Goal: Check status: Check status

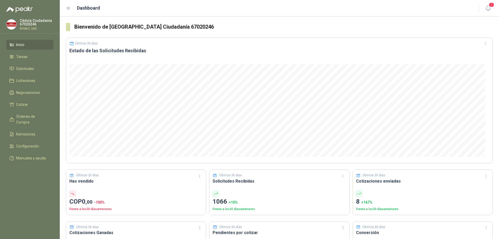
click at [26, 22] on p "Cédula Ciudadanía 67020246" at bounding box center [37, 22] width 34 height 7
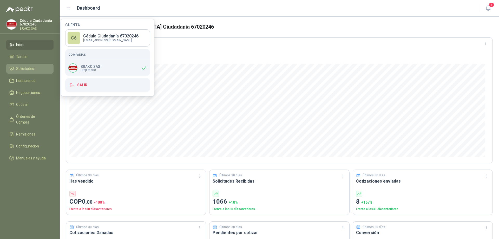
click at [28, 69] on span "Solicitudes" at bounding box center [25, 69] width 18 height 6
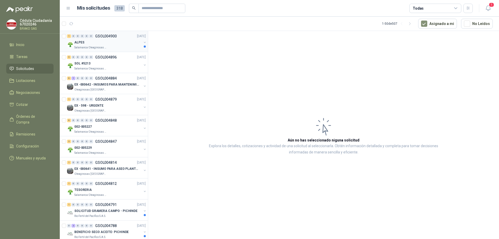
click at [82, 46] on p "Salamanca Oleaginosas SAS" at bounding box center [90, 47] width 33 height 4
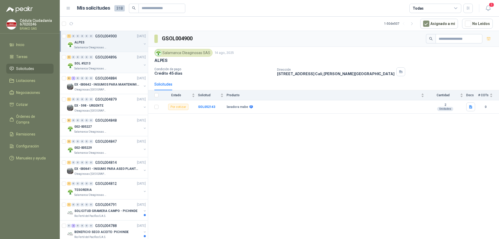
click at [77, 65] on p "SOL #5213" at bounding box center [82, 63] width 16 height 5
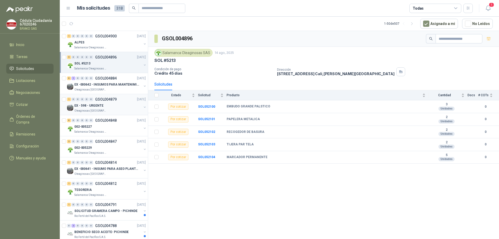
click at [87, 109] on p "Oleaginosas [GEOGRAPHIC_DATA][PERSON_NAME]" at bounding box center [90, 111] width 33 height 4
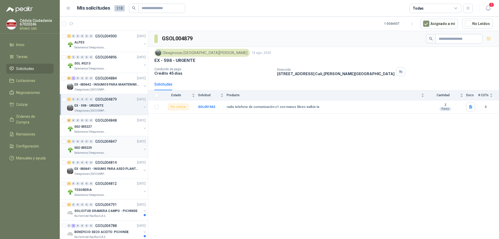
click at [88, 148] on p "002-005229" at bounding box center [82, 147] width 17 height 5
